Goal: Find specific page/section: Find specific page/section

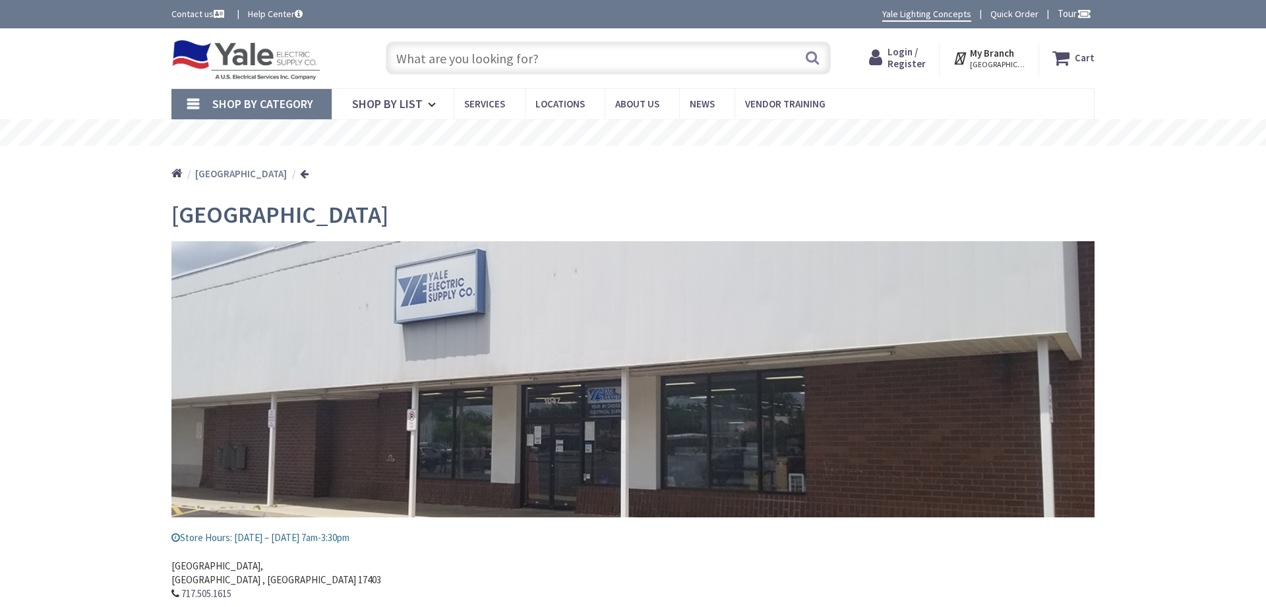
click at [422, 55] on input "text" at bounding box center [608, 58] width 445 height 33
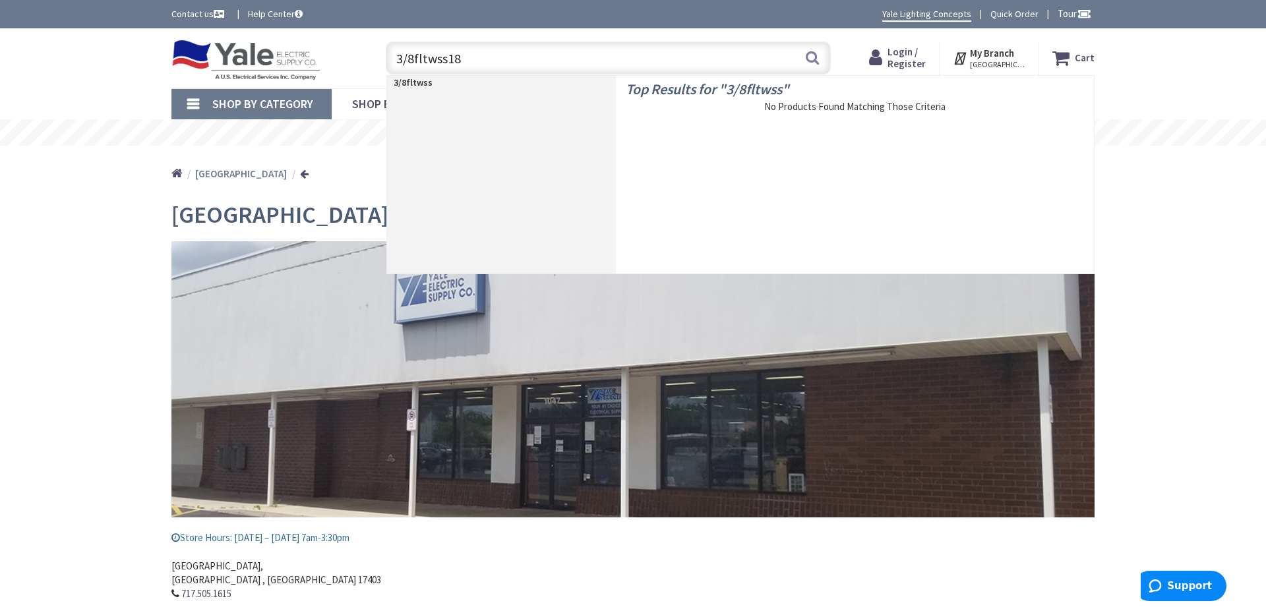
type input "3/8fltwss188"
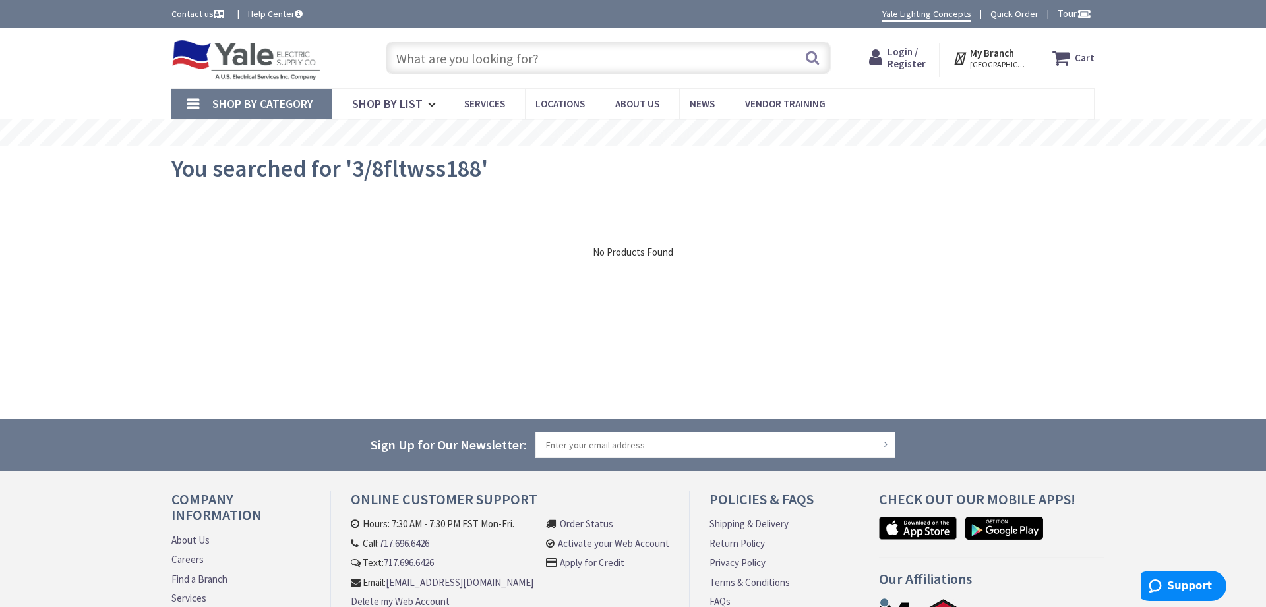
drag, startPoint x: 543, startPoint y: 62, endPoint x: 494, endPoint y: 55, distance: 49.9
click at [502, 53] on input "text" at bounding box center [608, 58] width 445 height 33
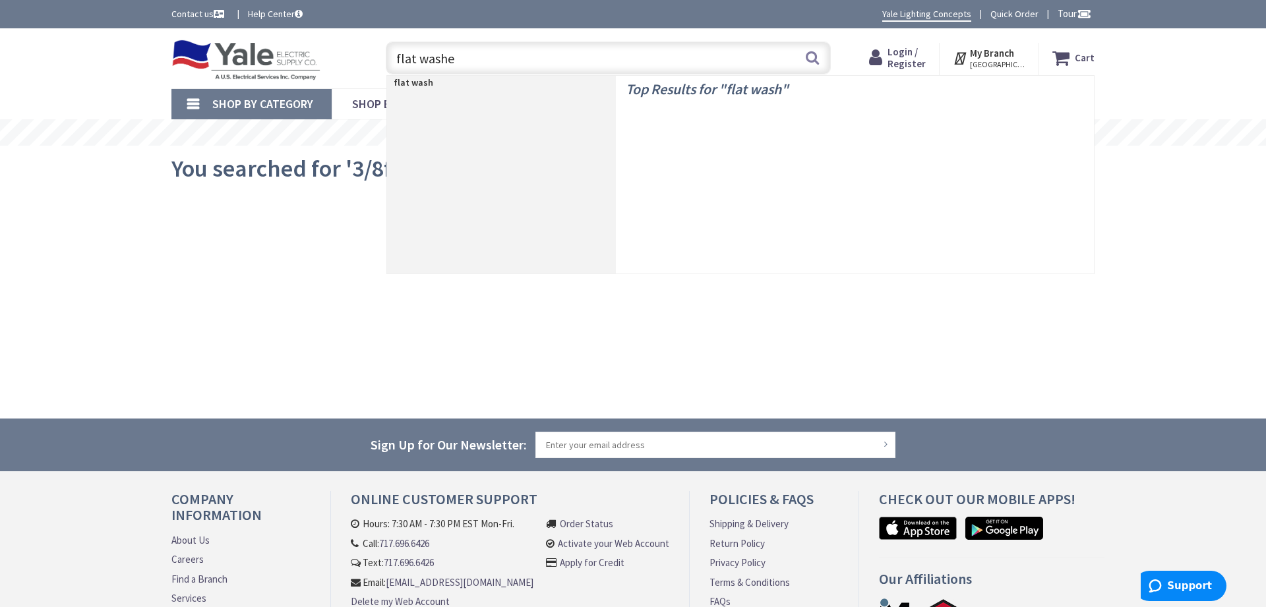
type input "flat washer"
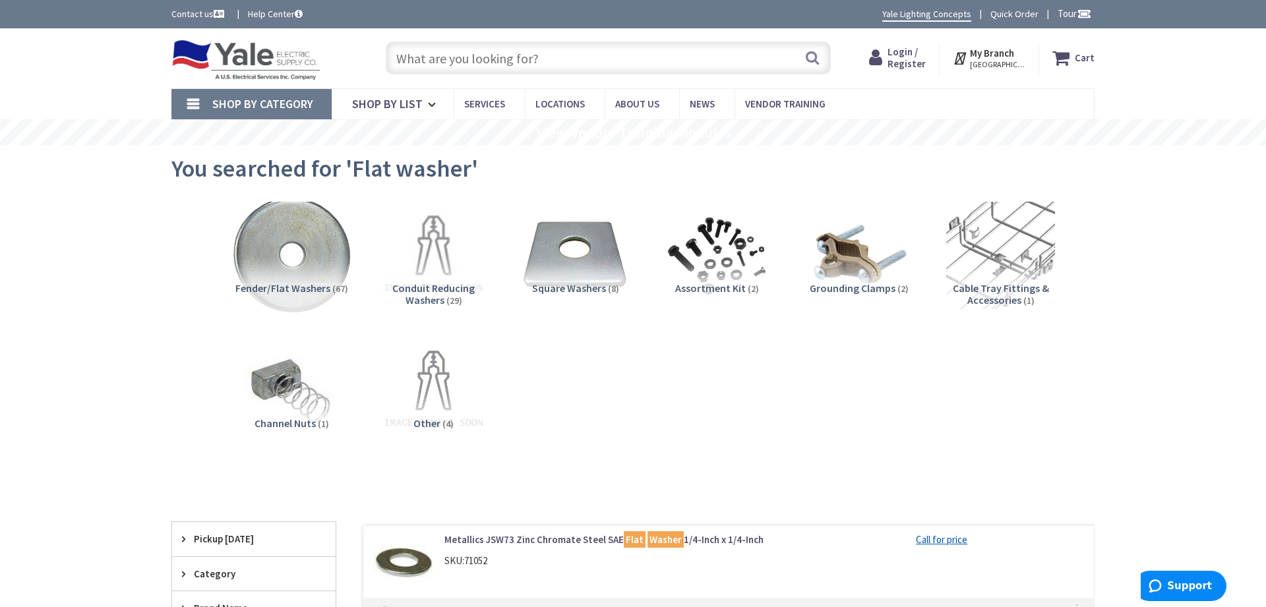
click at [273, 256] on img at bounding box center [291, 254] width 119 height 119
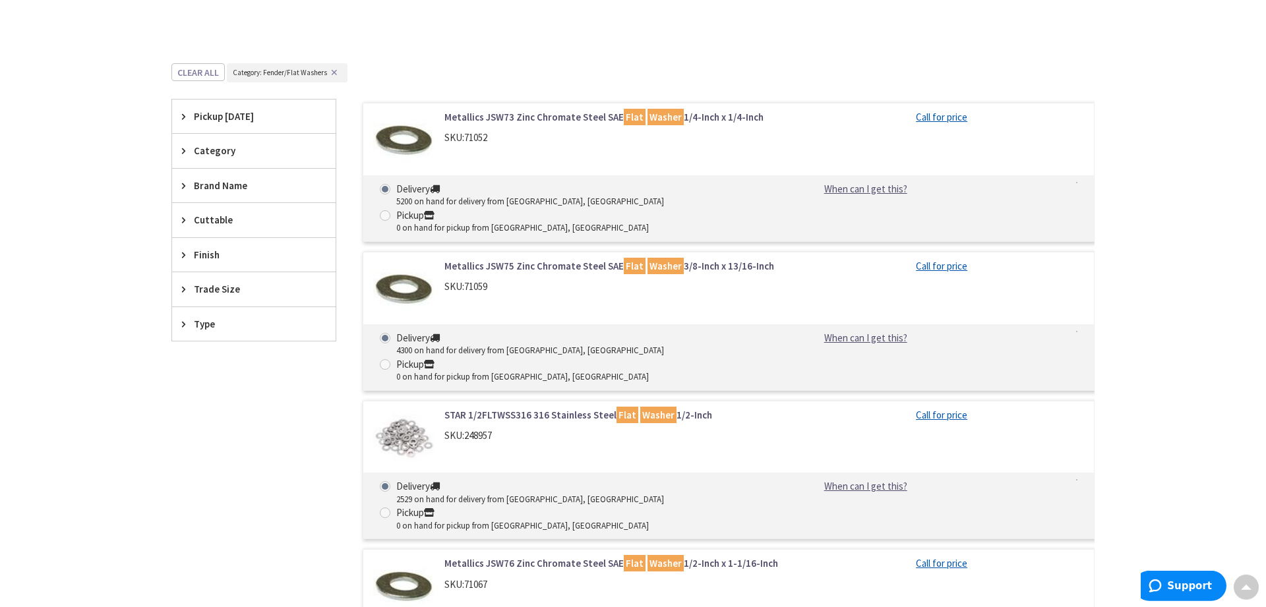
scroll to position [431, 0]
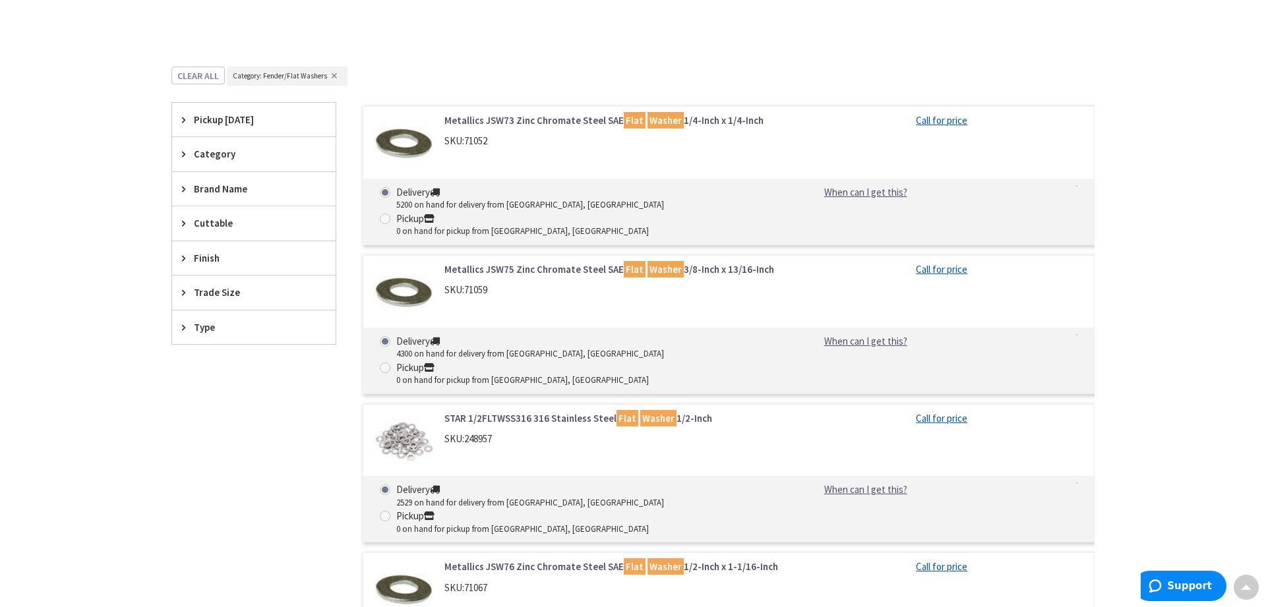
click at [239, 262] on span "Finish" at bounding box center [247, 258] width 107 height 14
click at [236, 386] on span "Trade Size" at bounding box center [247, 380] width 107 height 14
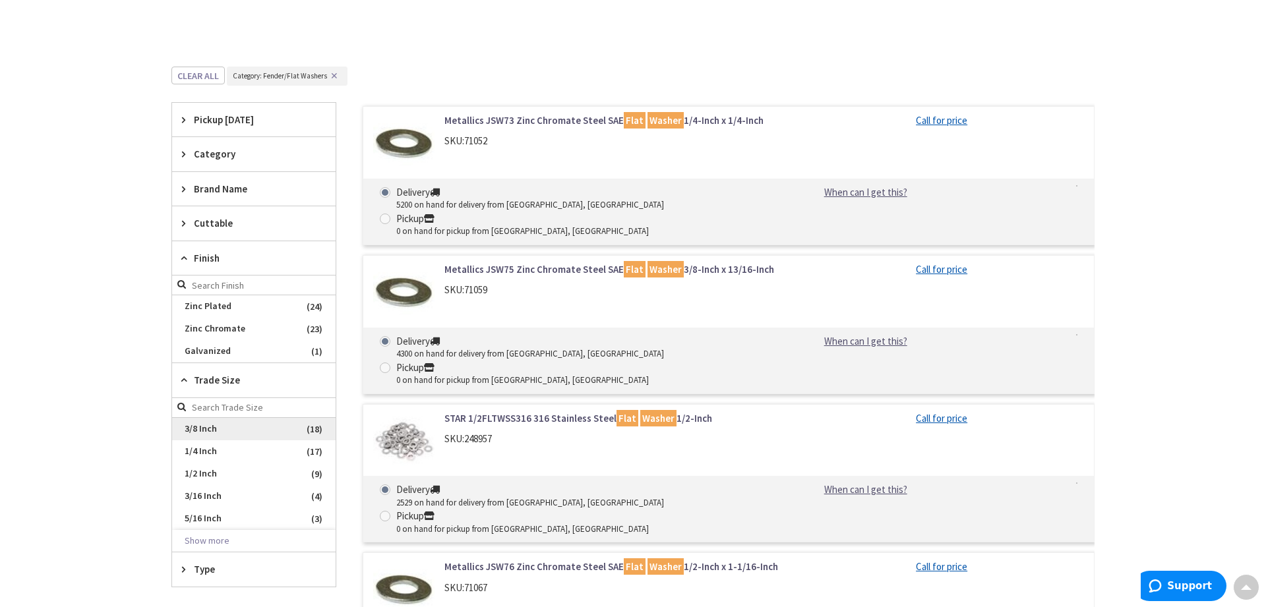
click at [214, 432] on span "3/8 Inch" at bounding box center [253, 429] width 163 height 22
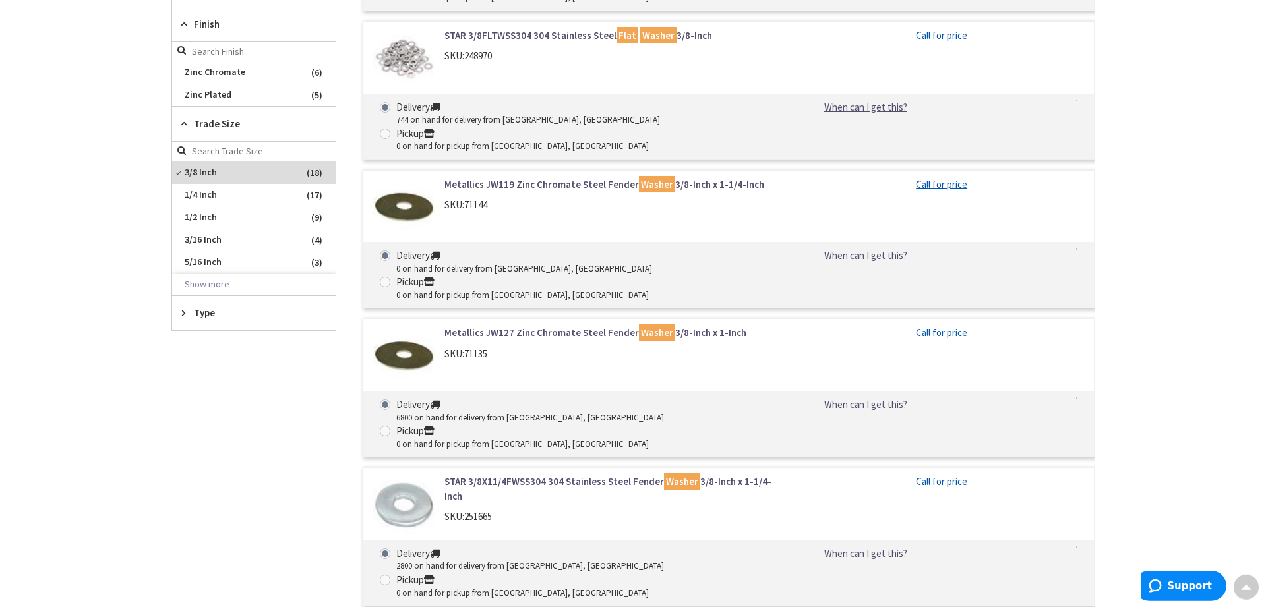
scroll to position [498, 0]
